Goal: Information Seeking & Learning: Find specific fact

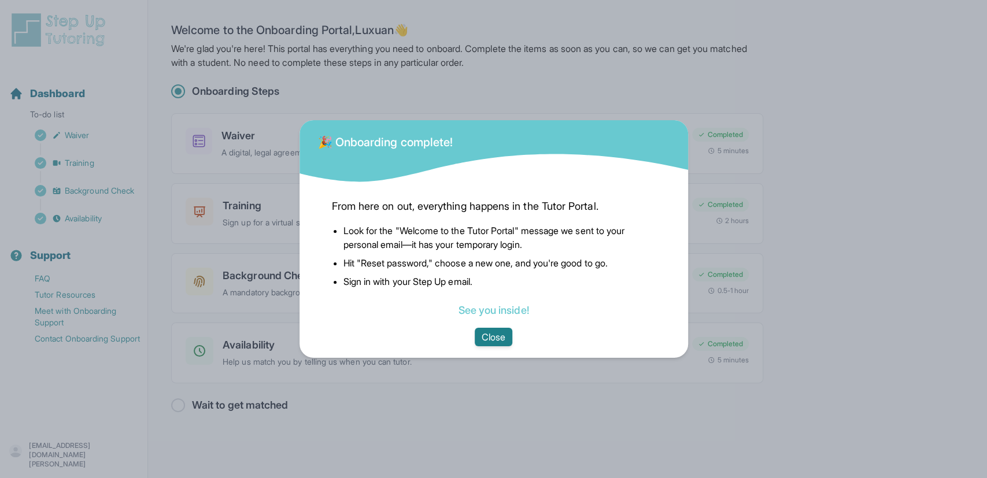
click at [497, 335] on button "Close" at bounding box center [494, 337] width 38 height 19
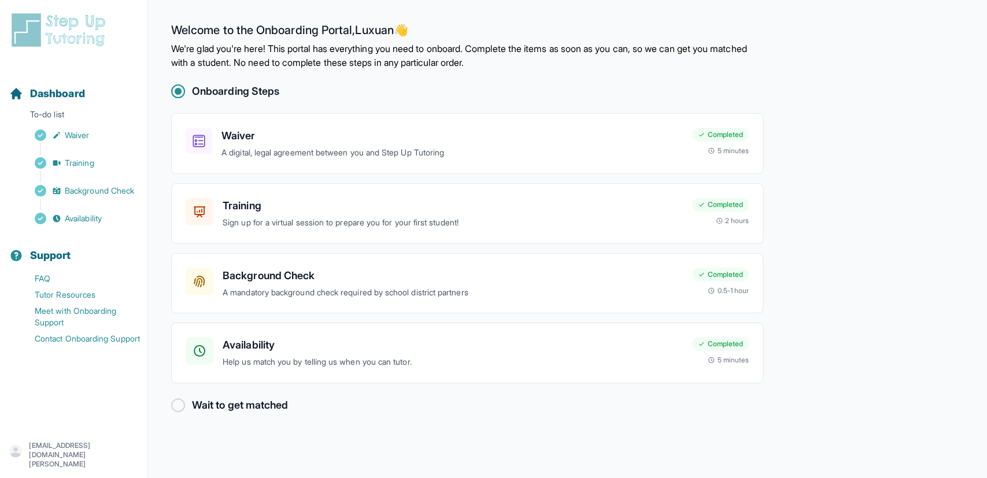
click at [58, 21] on img at bounding box center [60, 30] width 103 height 37
click at [69, 27] on img at bounding box center [60, 30] width 103 height 37
click at [26, 27] on img at bounding box center [60, 30] width 103 height 37
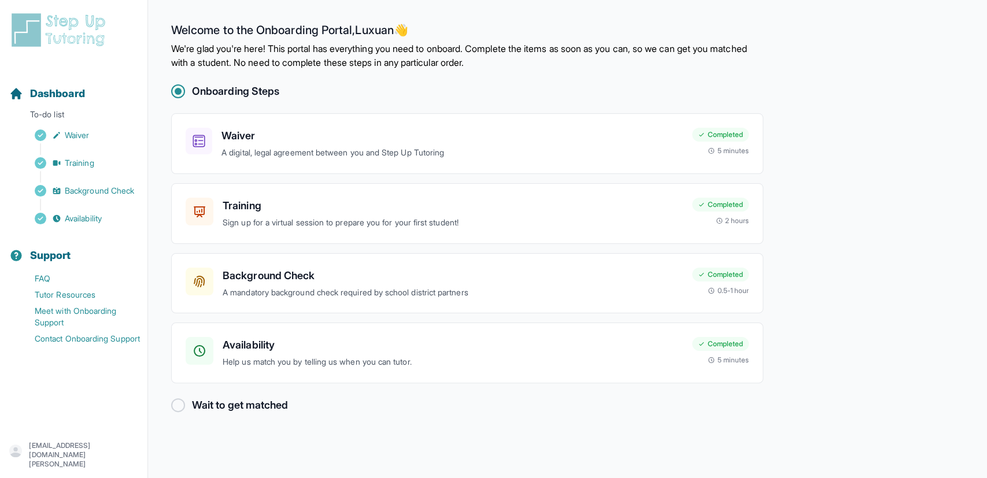
click at [26, 27] on img at bounding box center [60, 30] width 103 height 37
click at [53, 89] on span "Dashboard" at bounding box center [57, 94] width 55 height 16
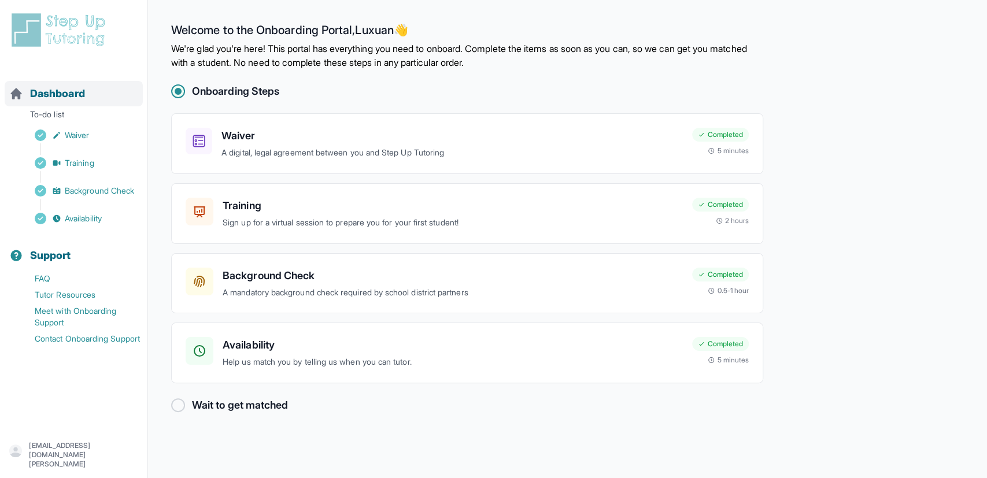
click at [53, 89] on span "Dashboard" at bounding box center [57, 94] width 55 height 16
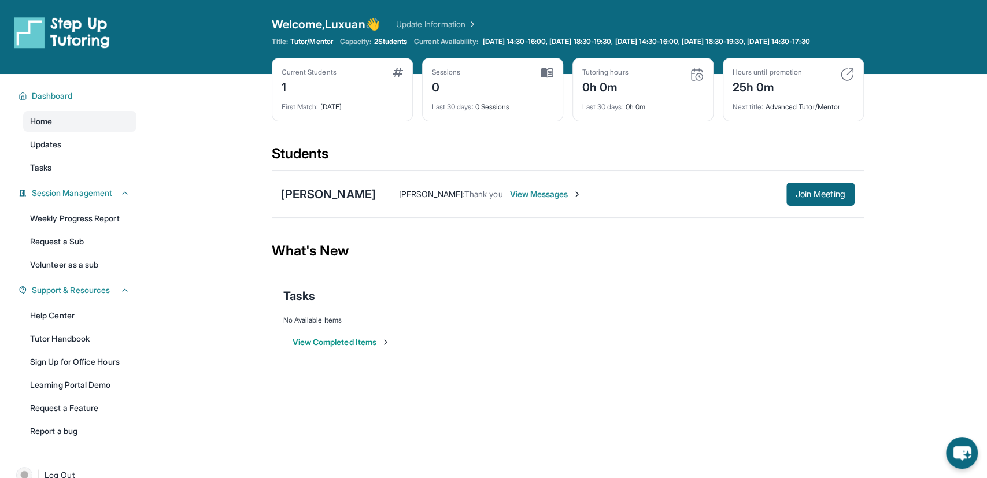
click at [345, 108] on div "First Match : 4 days ago" at bounding box center [342, 103] width 121 height 16
click at [343, 202] on div "Isabel Rodriguez" at bounding box center [328, 194] width 95 height 16
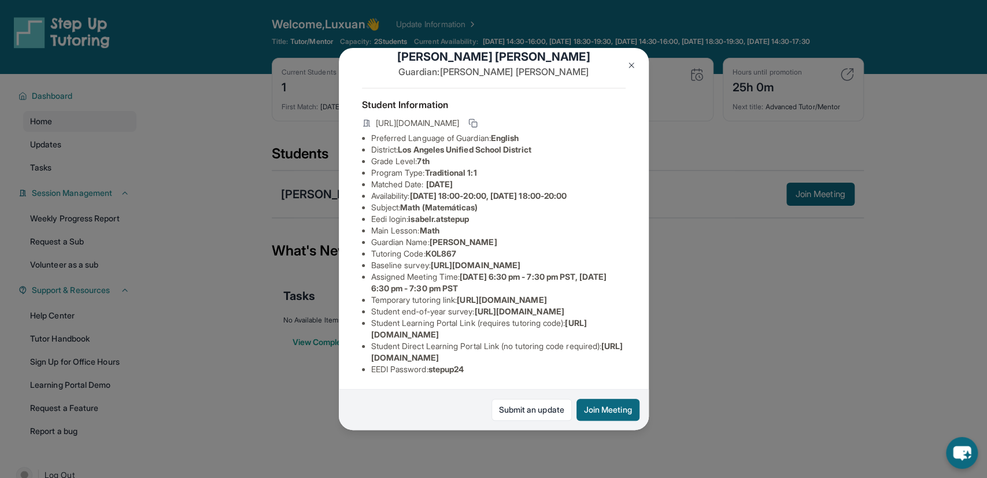
scroll to position [39, 0]
drag, startPoint x: 411, startPoint y: 203, endPoint x: 487, endPoint y: 201, distance: 76.4
click at [487, 213] on li "Eedi login : isabelr.atstepup" at bounding box center [498, 219] width 254 height 12
copy li "isabelr.atstepup"
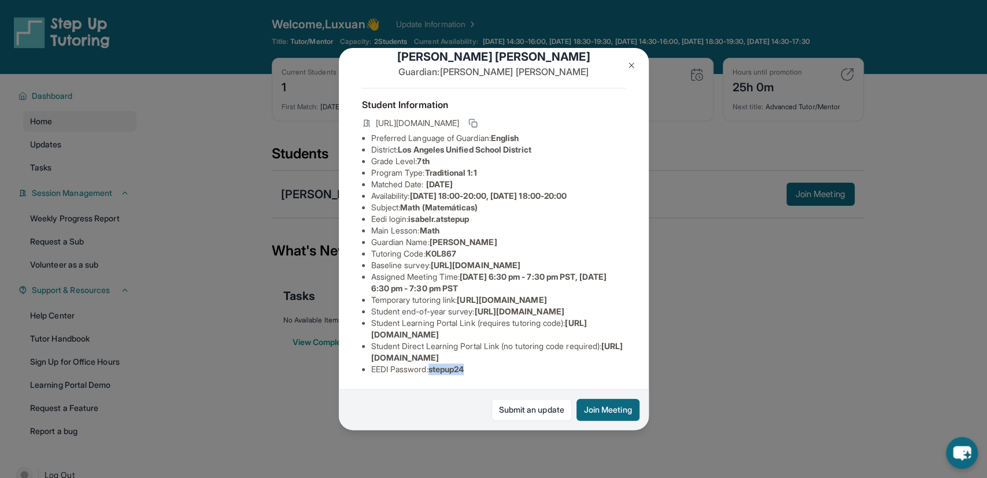
drag, startPoint x: 434, startPoint y: 370, endPoint x: 476, endPoint y: 371, distance: 42.2
click at [476, 371] on li "EEDI Password : stepup24" at bounding box center [498, 370] width 254 height 12
copy span "stepup24"
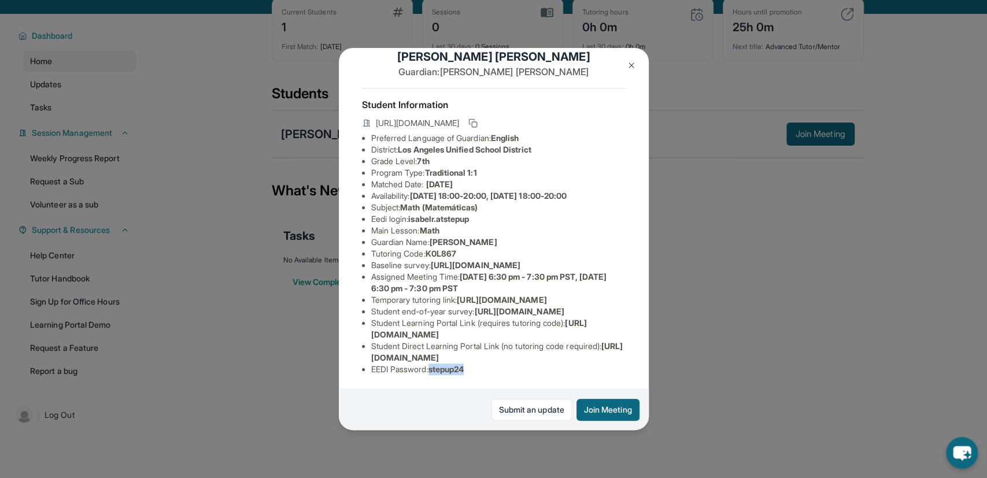
scroll to position [0, 0]
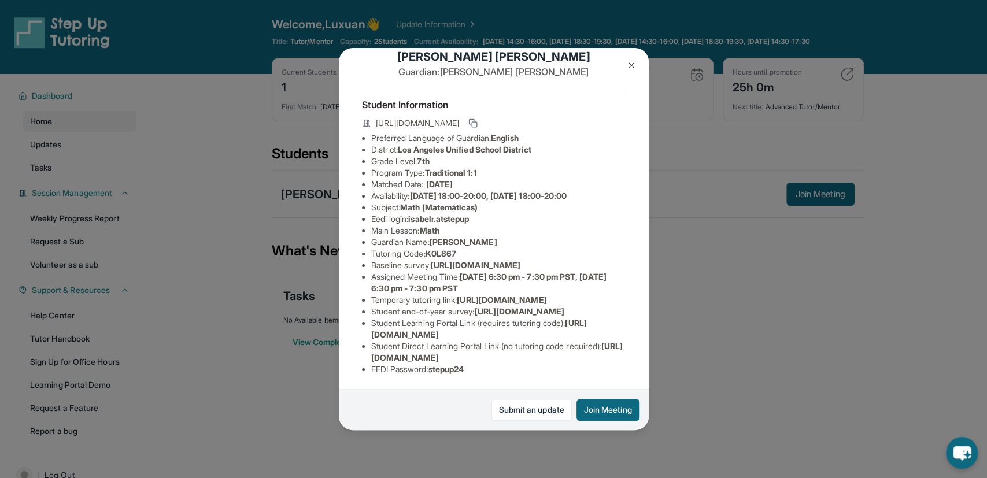
click at [692, 289] on div "Isabel Rodriguez Guardian: Leticia Rodriguez Student Information https://studen…" at bounding box center [493, 239] width 987 height 478
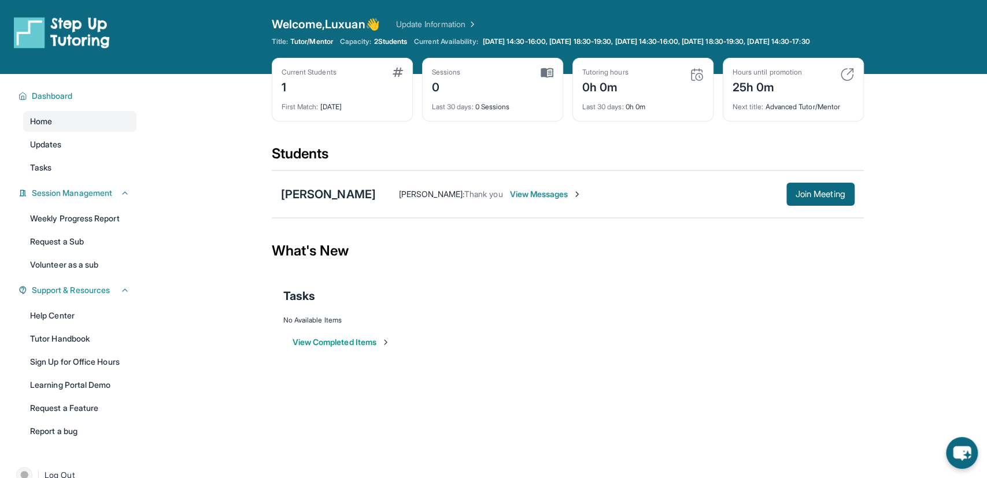
click at [391, 43] on span "2 Students" at bounding box center [391, 41] width 34 height 9
click at [85, 151] on link "Updates" at bounding box center [79, 144] width 113 height 21
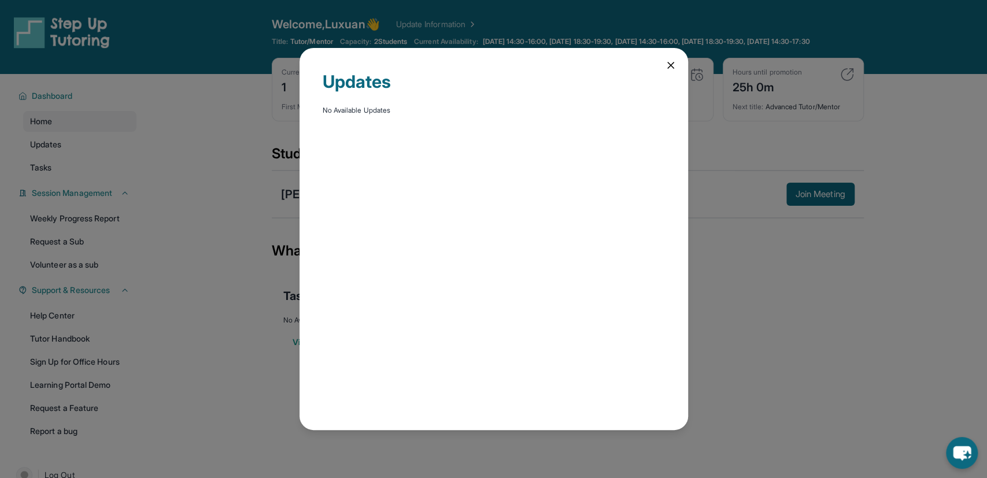
click at [84, 176] on div "Updates No Available Updates" at bounding box center [493, 239] width 987 height 478
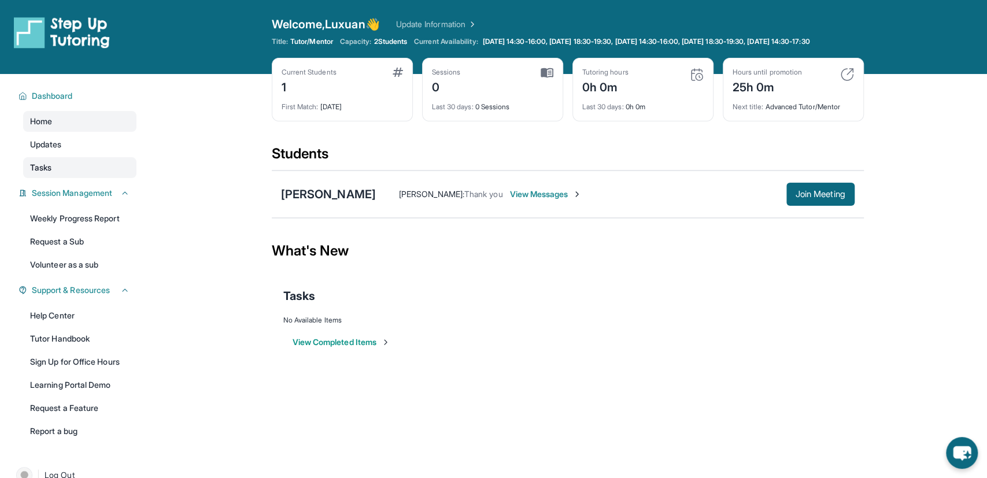
click at [86, 176] on link "Tasks" at bounding box center [79, 167] width 113 height 21
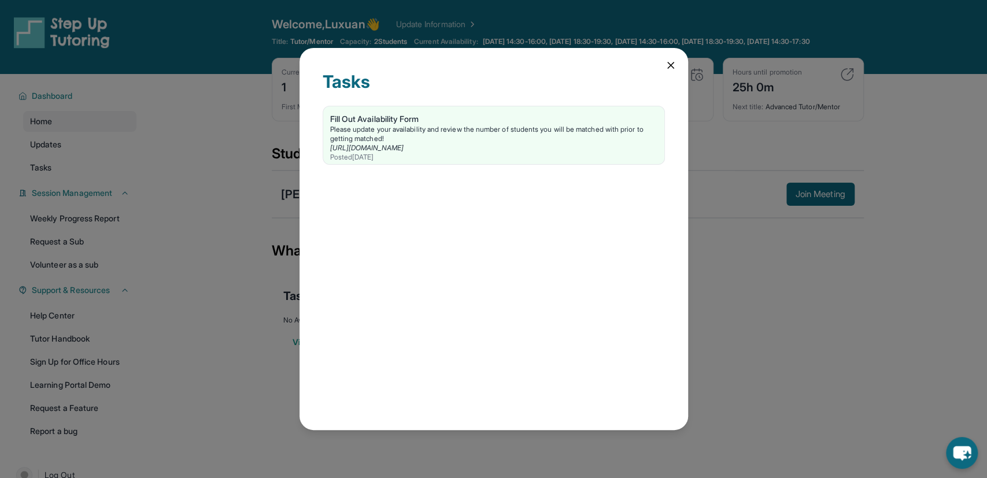
click at [180, 147] on div "Tasks Fill Out Availability Form Please update your availability and review the…" at bounding box center [493, 239] width 987 height 478
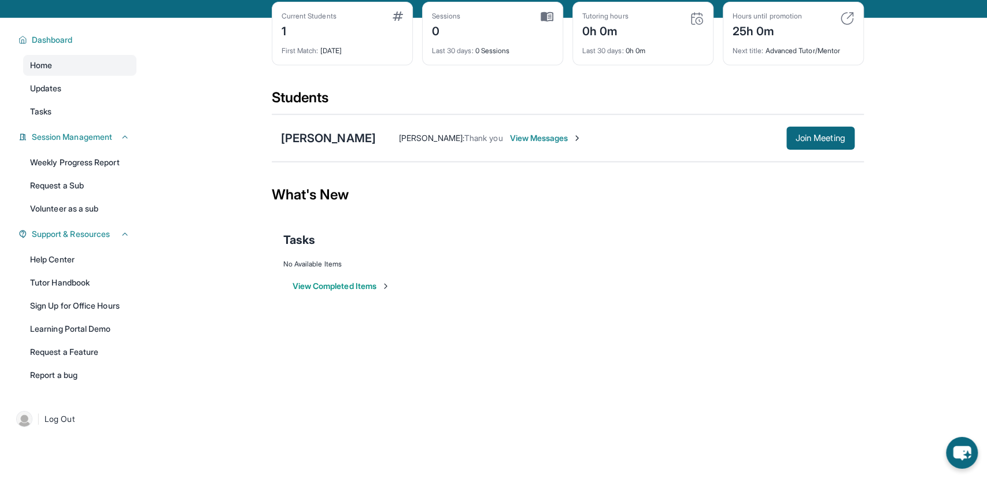
scroll to position [60, 0]
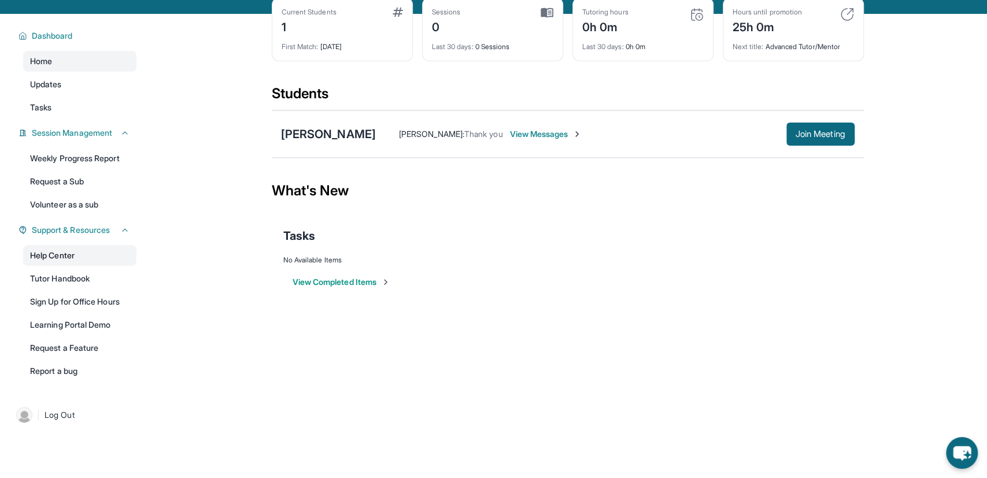
click at [102, 263] on link "Help Center" at bounding box center [79, 255] width 113 height 21
click at [313, 142] on div "Isabel Rodriguez" at bounding box center [328, 134] width 95 height 16
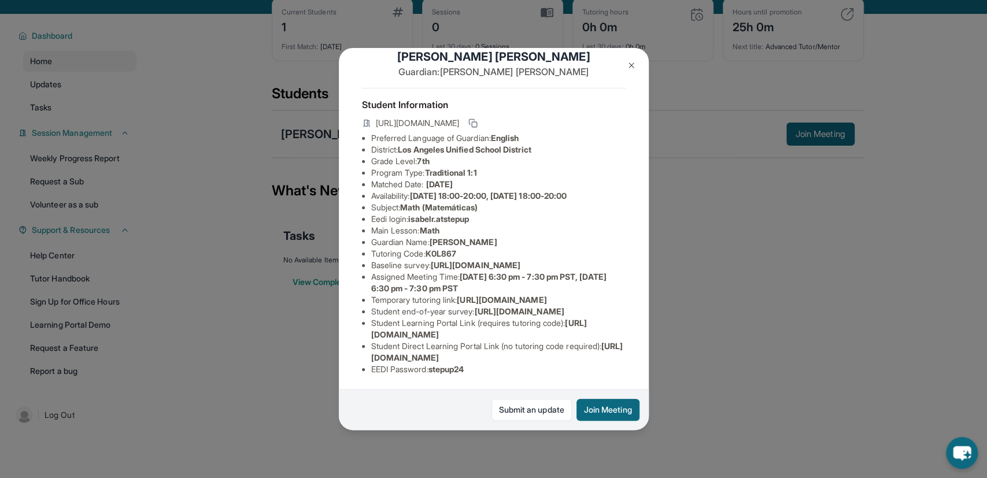
scroll to position [0, 0]
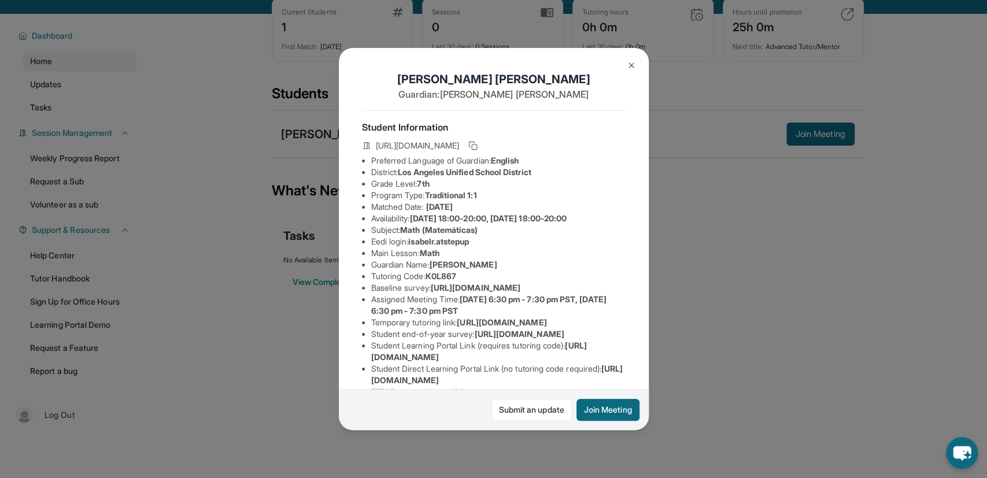
click at [211, 258] on div "Isabel Rodriguez Guardian: Leticia Rodriguez Student Information https://studen…" at bounding box center [493, 239] width 987 height 478
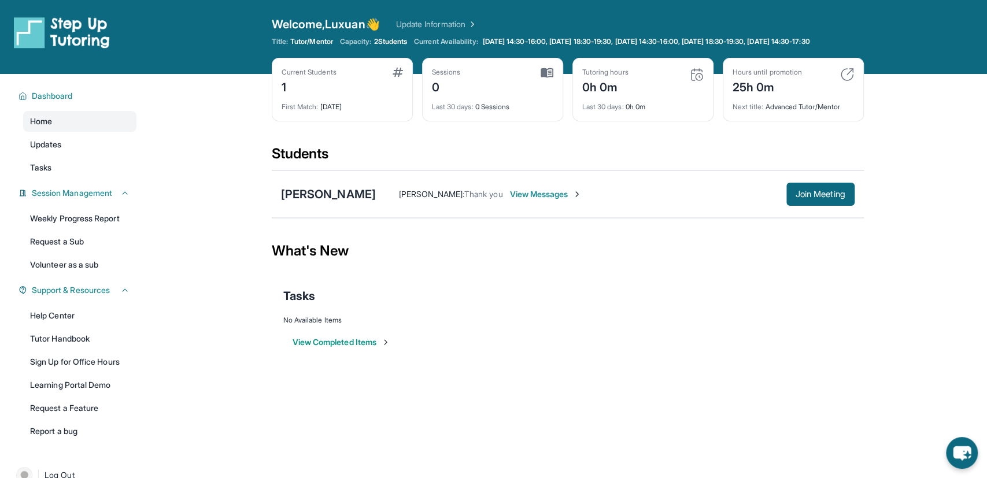
click at [551, 200] on span "View Messages" at bounding box center [545, 195] width 72 height 12
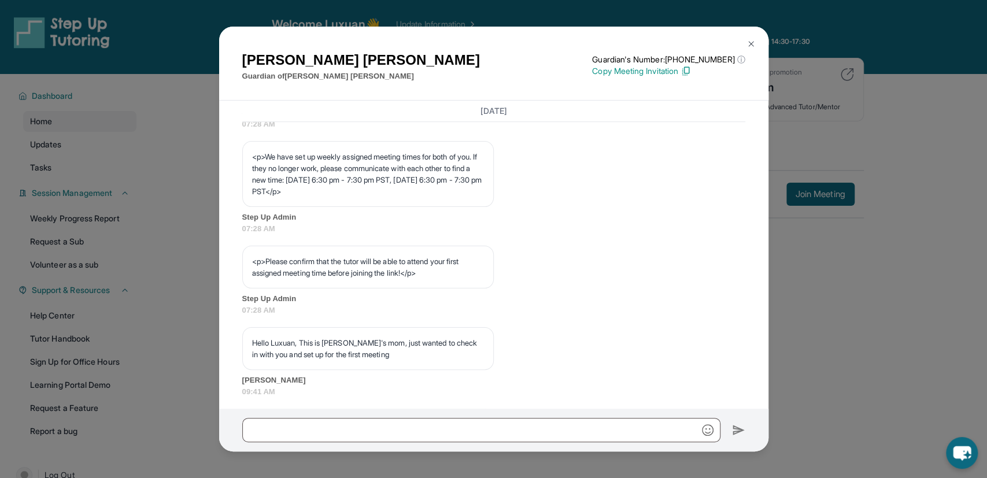
scroll to position [470, 0]
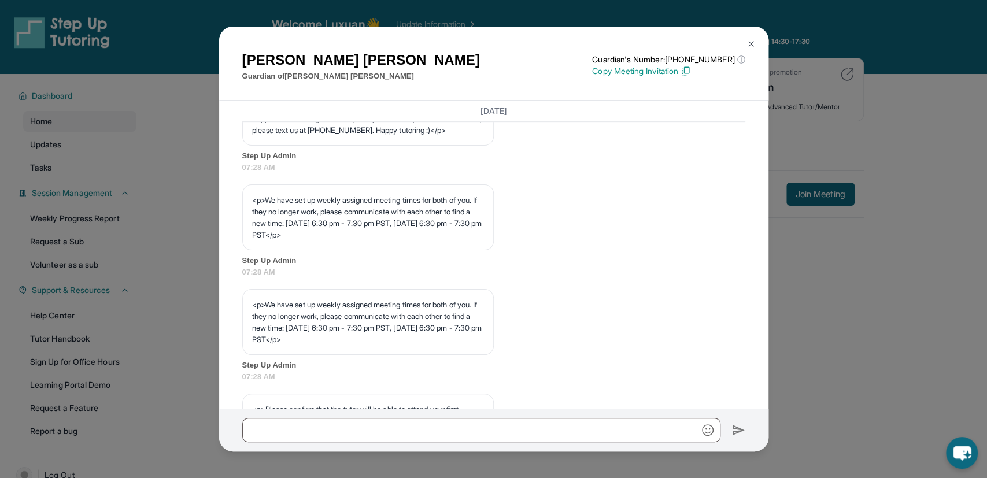
click at [187, 204] on div "Leticia Rodriguez Guardian of Isabel Rodriguez Guardian's Number: +14138932013 …" at bounding box center [493, 239] width 987 height 478
